Goal: Information Seeking & Learning: Learn about a topic

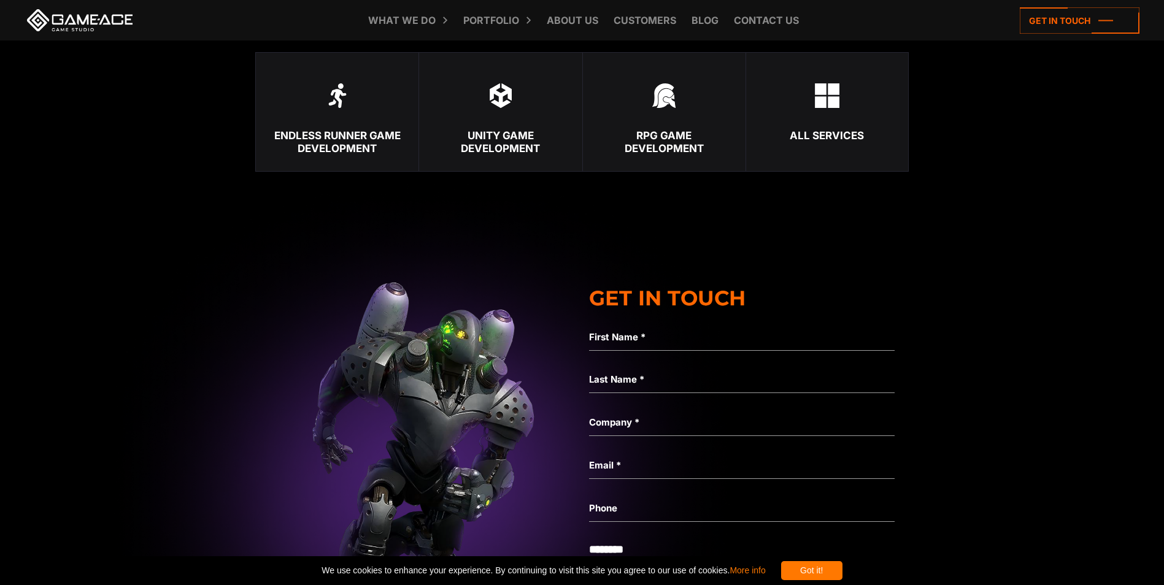
scroll to position [2758, 0]
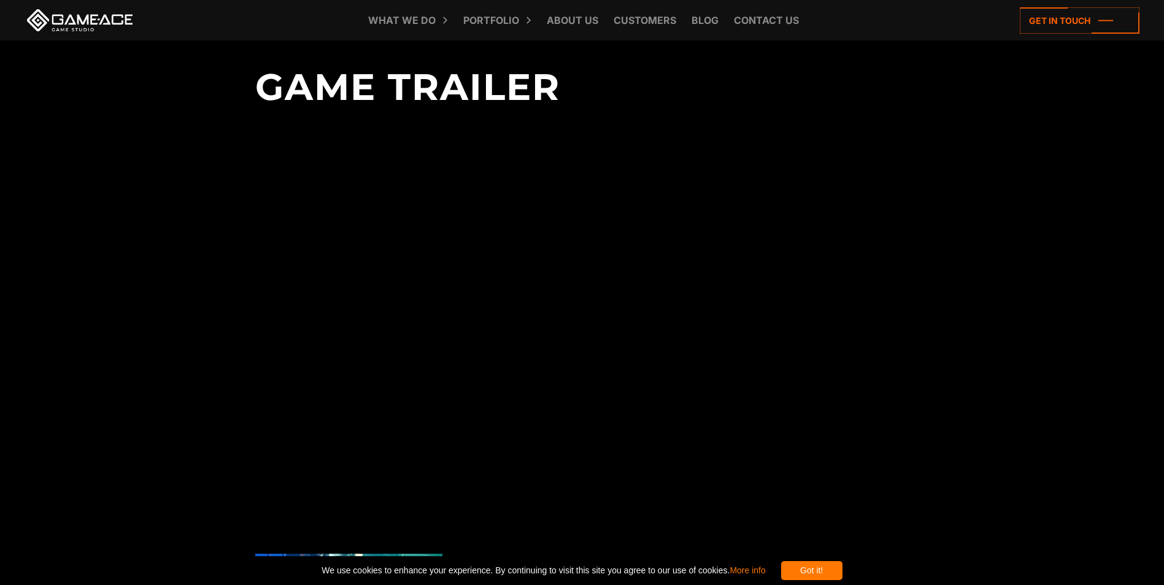
scroll to position [2638, 0]
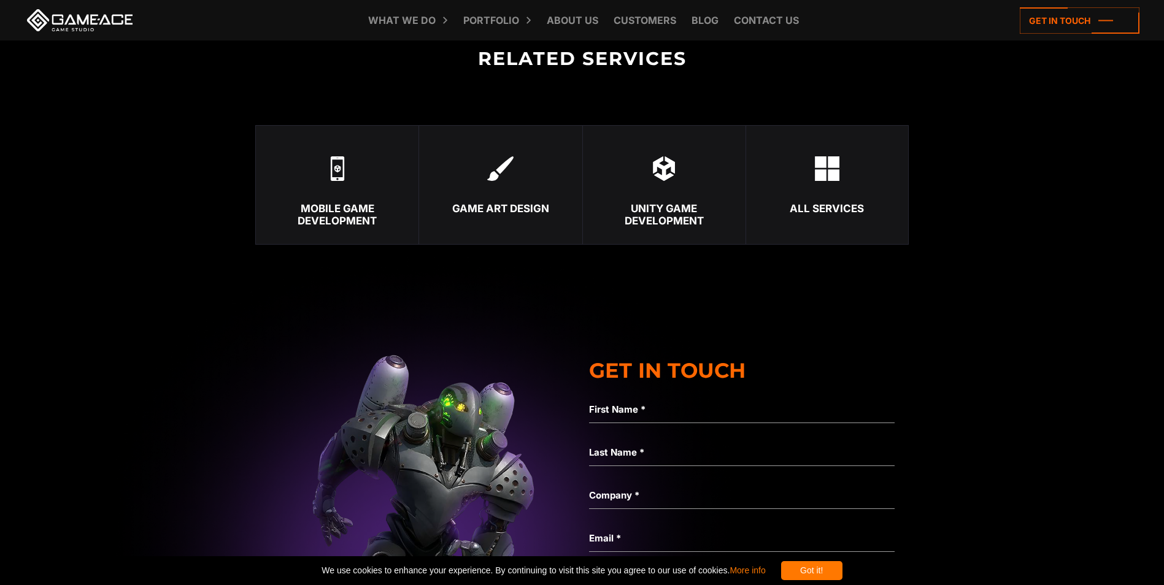
scroll to position [3006, 0]
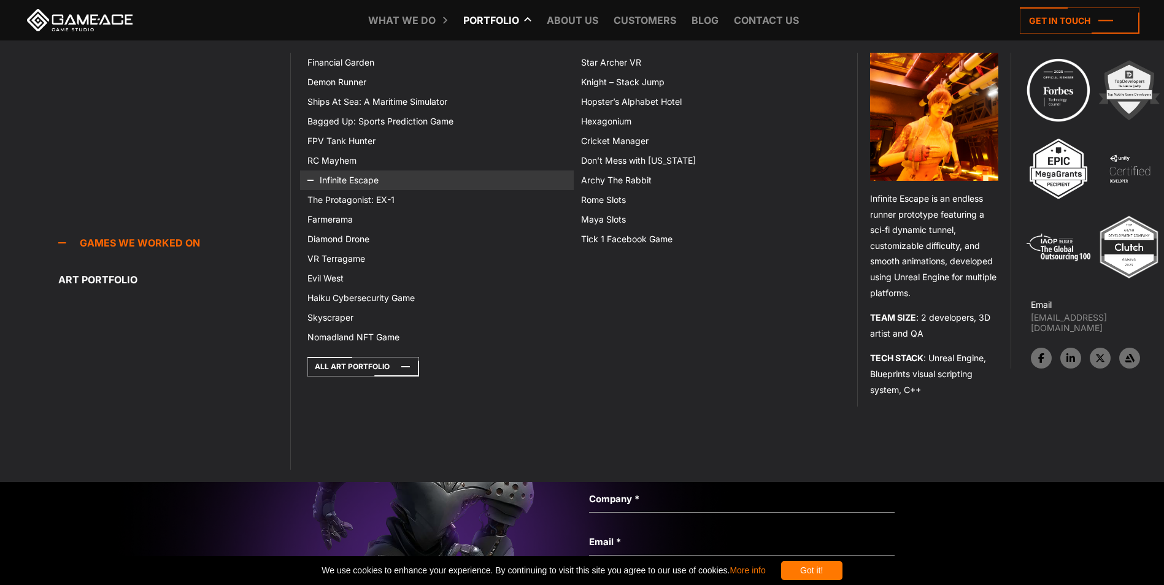
click at [352, 176] on link "Infinite Escape" at bounding box center [437, 181] width 274 height 20
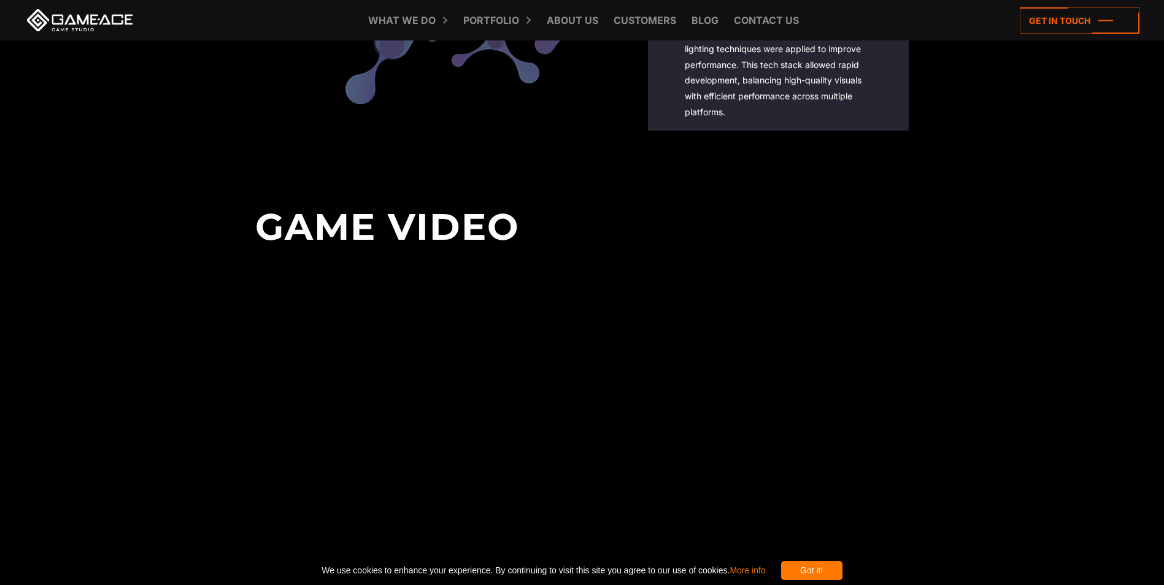
scroll to position [2454, 0]
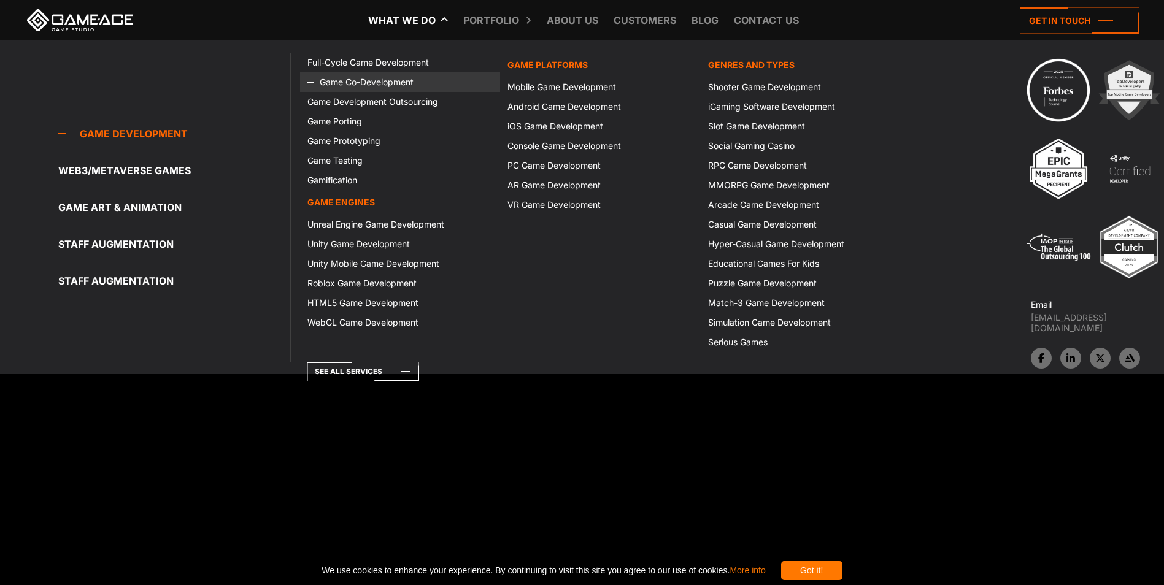
click at [382, 77] on link "Game Co-Development" at bounding box center [400, 82] width 200 height 20
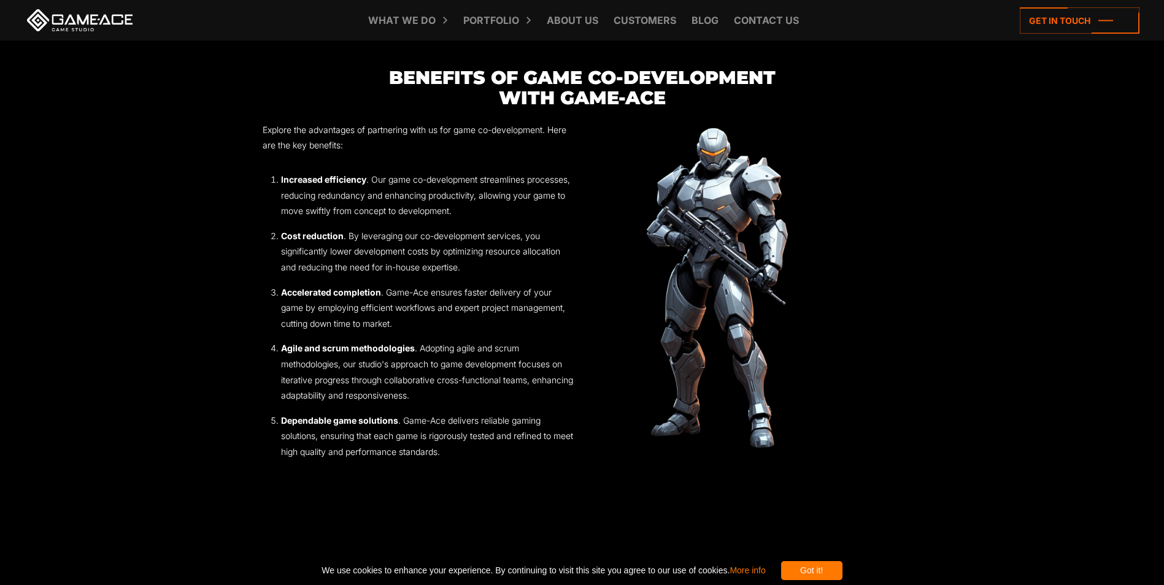
scroll to position [1840, 0]
